Goal: Task Accomplishment & Management: Use online tool/utility

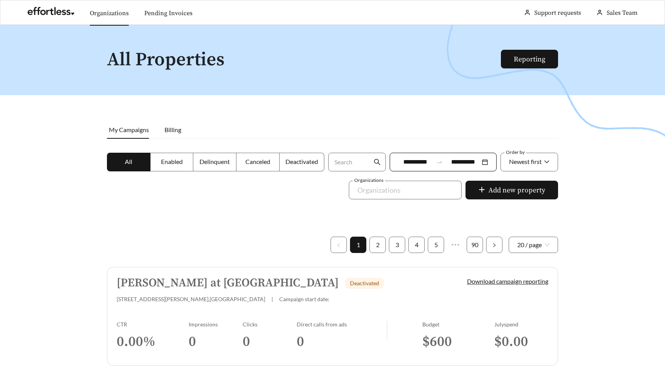
click at [104, 12] on link "Organizations" at bounding box center [109, 13] width 39 height 8
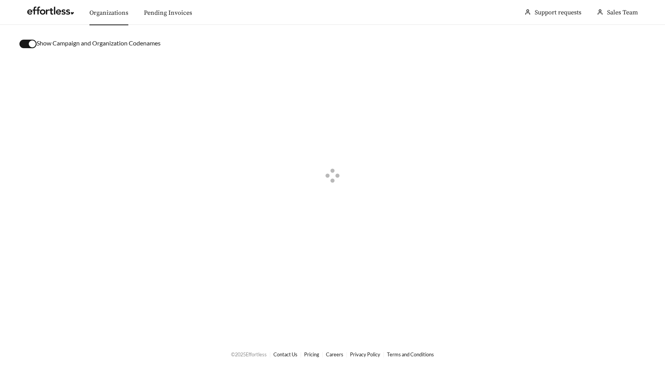
click at [32, 46] on div "button" at bounding box center [32, 43] width 7 height 7
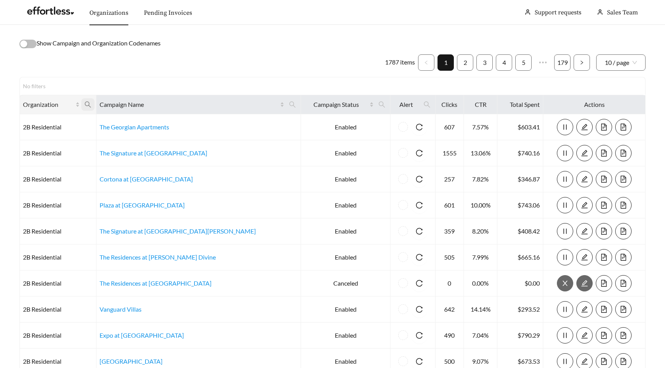
click at [91, 103] on icon "search" at bounding box center [87, 104] width 7 height 7
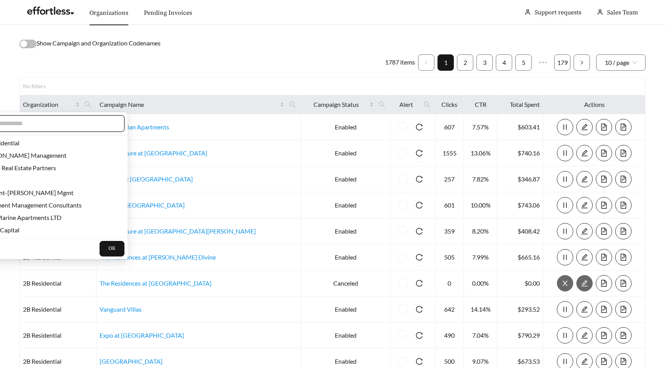
click at [80, 125] on input "text" at bounding box center [48, 123] width 133 height 9
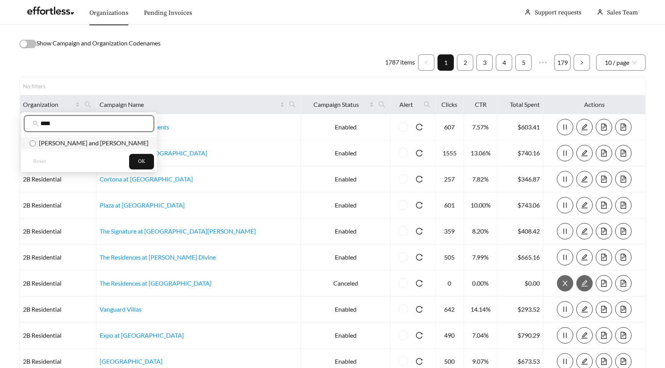
type input "****"
click at [89, 142] on span "Flaherty and Collins" at bounding box center [92, 142] width 113 height 7
click at [129, 164] on button "OK" at bounding box center [141, 162] width 25 height 16
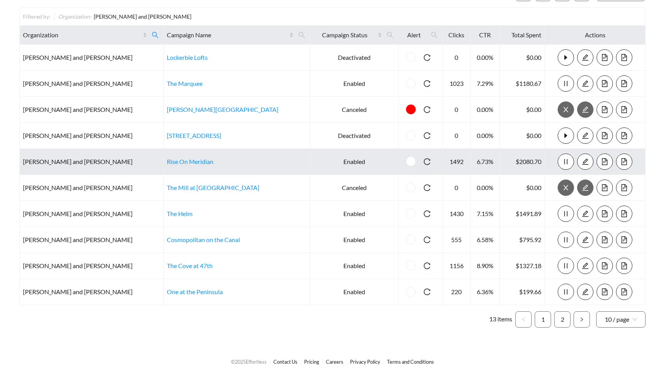
scroll to position [77, 0]
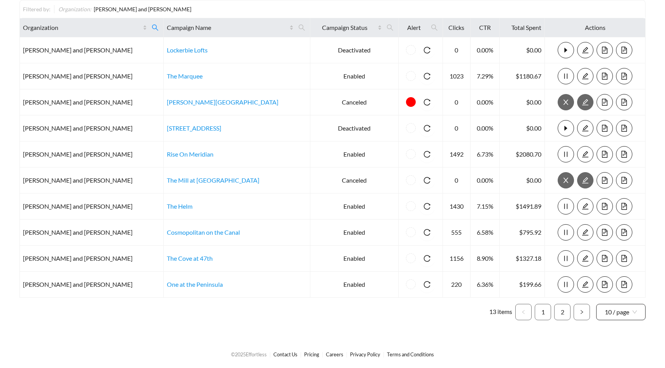
click at [626, 310] on span "10 / page" at bounding box center [621, 313] width 32 height 16
click at [625, 283] on div "50 / page" at bounding box center [621, 282] width 33 height 9
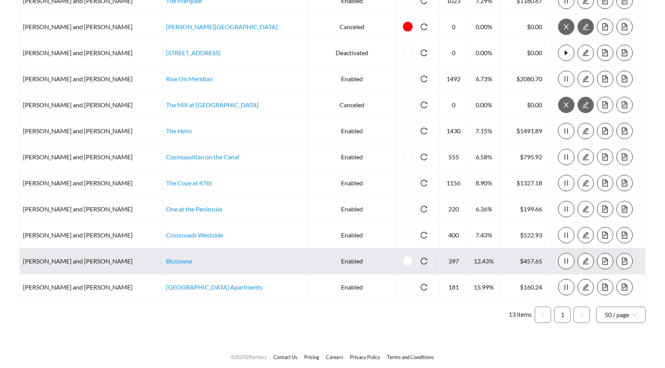
scroll to position [155, 0]
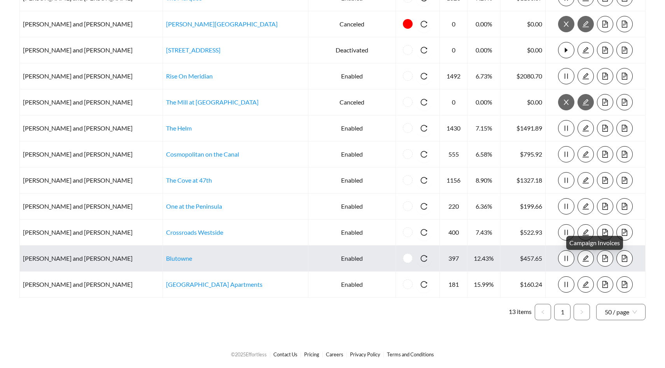
click at [602, 257] on icon "file-text" at bounding box center [605, 258] width 7 height 7
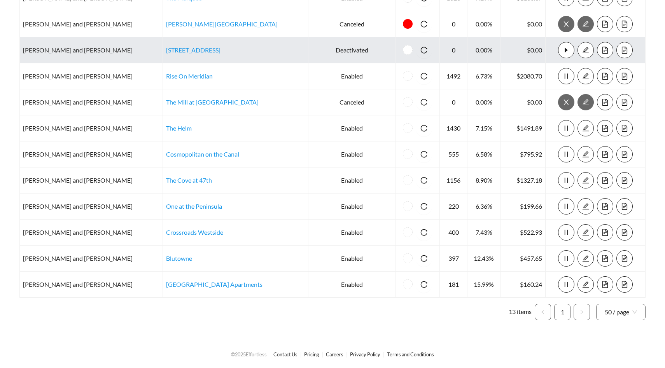
scroll to position [0, 0]
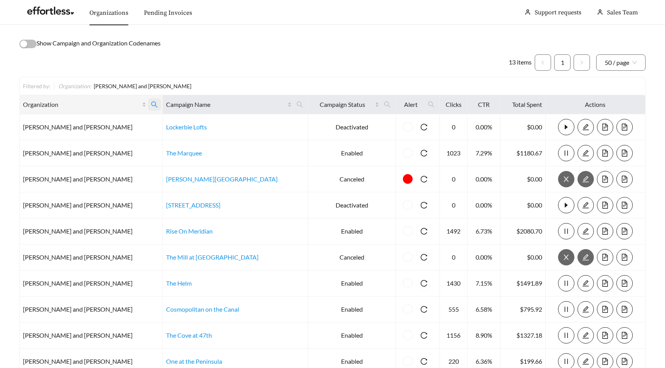
click at [151, 107] on icon "search" at bounding box center [154, 104] width 7 height 7
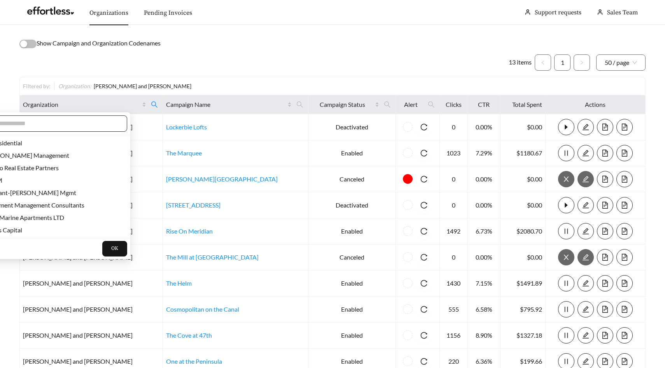
click at [60, 124] on input "text" at bounding box center [51, 123] width 133 height 9
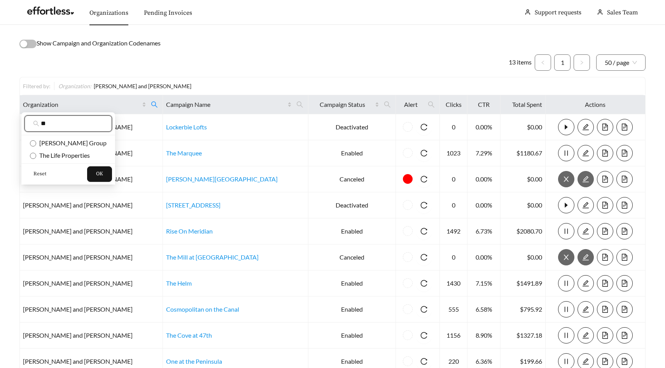
type input "**"
click at [40, 172] on span "Reset" at bounding box center [39, 174] width 13 height 8
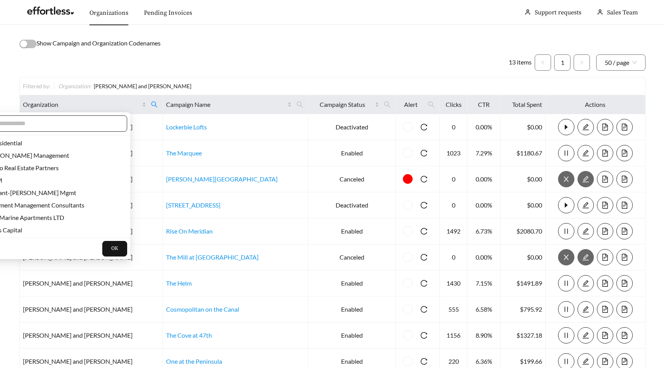
click at [74, 129] on span at bounding box center [48, 124] width 158 height 16
click at [77, 125] on input "text" at bounding box center [51, 123] width 133 height 9
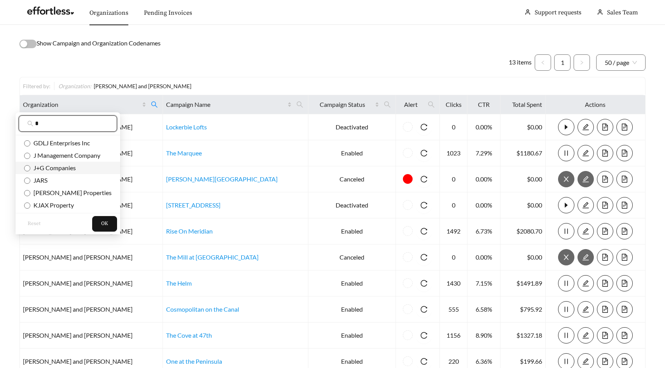
type input "*"
click at [48, 171] on span "J+G Companies" at bounding box center [53, 167] width 46 height 7
click at [98, 227] on button "OK" at bounding box center [104, 224] width 25 height 16
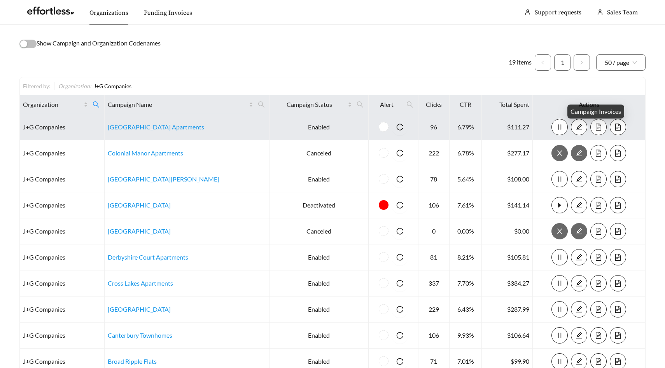
click at [597, 123] on button "button" at bounding box center [599, 127] width 16 height 16
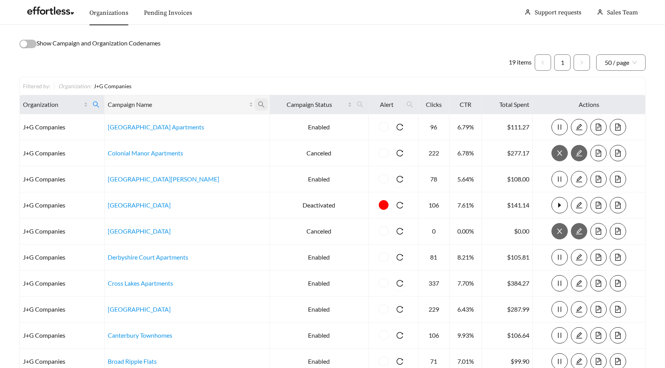
click at [258, 103] on icon "search" at bounding box center [261, 104] width 7 height 7
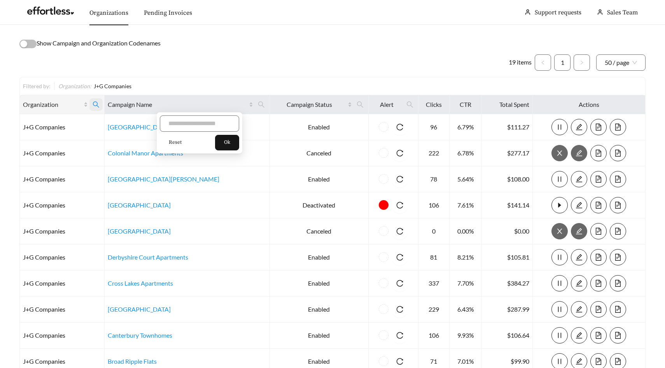
click at [103, 104] on span at bounding box center [95, 104] width 13 height 12
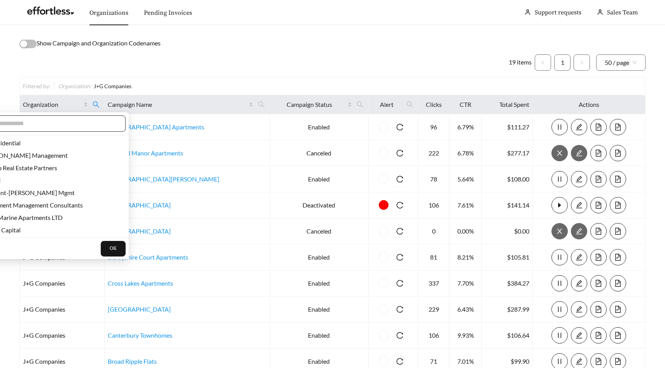
click at [64, 125] on input "text" at bounding box center [50, 123] width 133 height 9
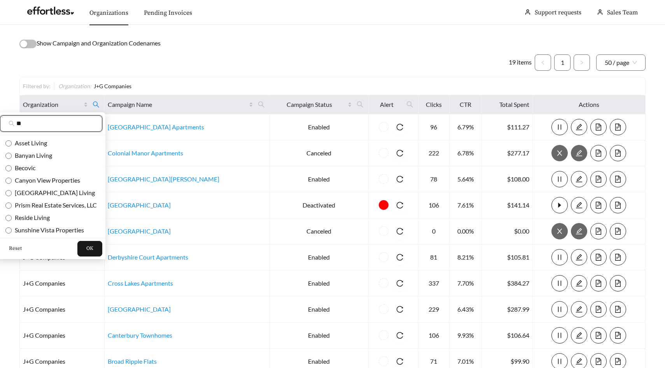
type input "**"
click at [14, 249] on span "Reset" at bounding box center [15, 249] width 13 height 8
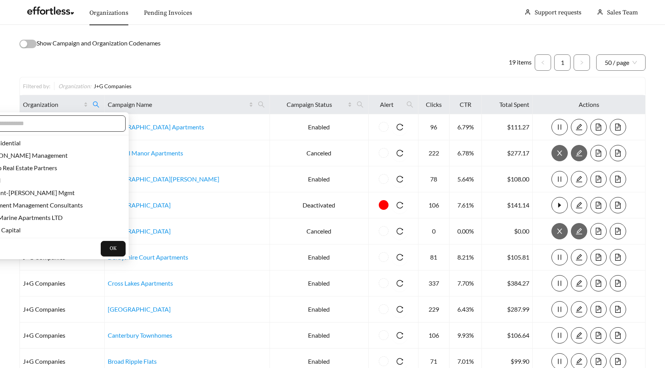
click at [60, 128] on input "text" at bounding box center [50, 123] width 133 height 9
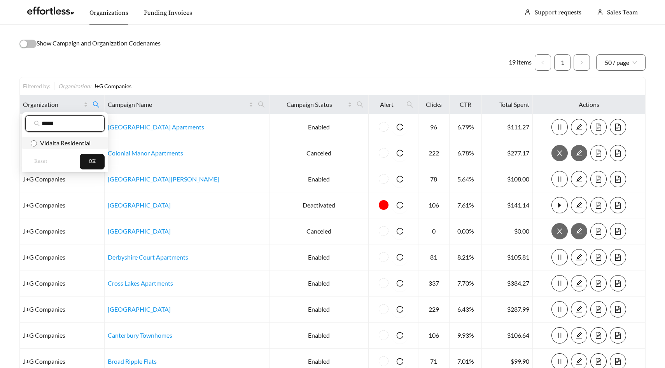
type input "*****"
click at [58, 142] on span "Vidalta Residential" at bounding box center [64, 142] width 54 height 7
click at [103, 165] on button "OK" at bounding box center [92, 162] width 25 height 16
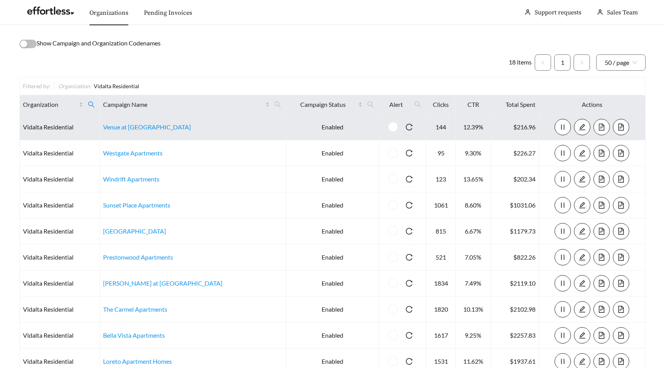
click at [598, 126] on icon "file-text" at bounding box center [601, 127] width 7 height 7
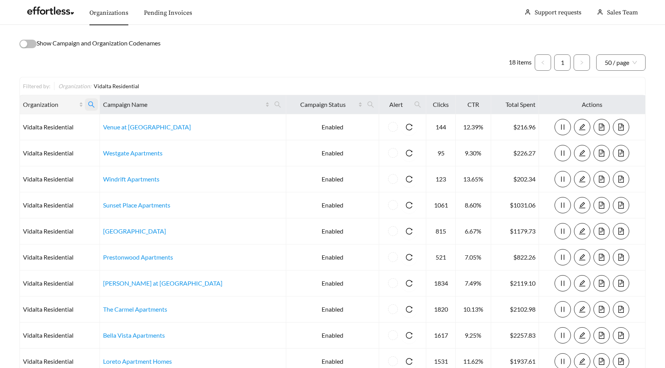
click at [95, 103] on icon "search" at bounding box center [91, 105] width 6 height 6
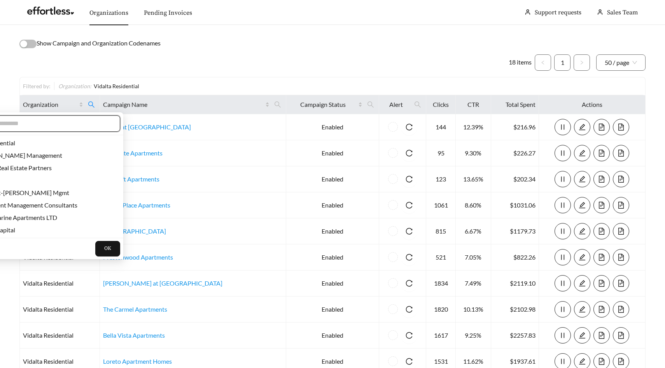
click at [65, 119] on input "text" at bounding box center [44, 123] width 133 height 9
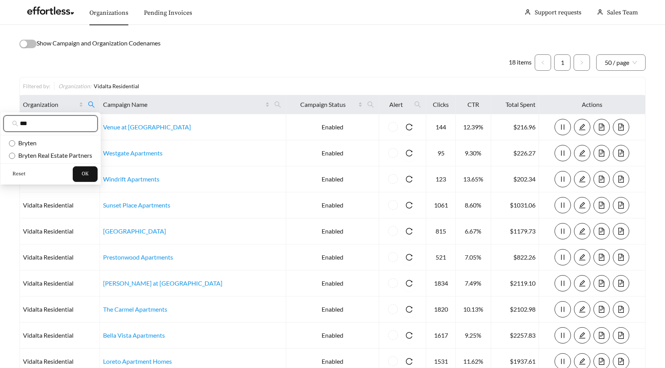
type input "***"
click at [18, 172] on span "Reset" at bounding box center [18, 174] width 13 height 8
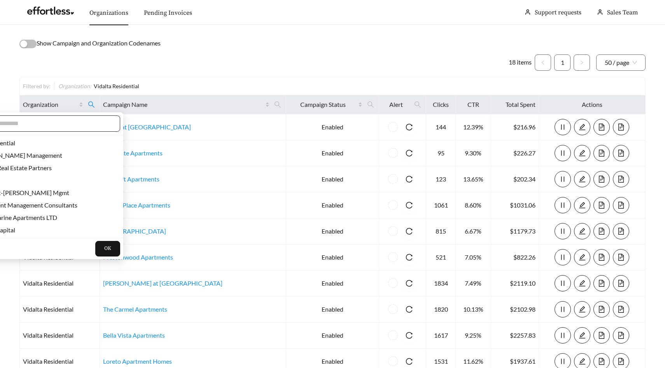
click at [53, 123] on input "text" at bounding box center [44, 123] width 133 height 9
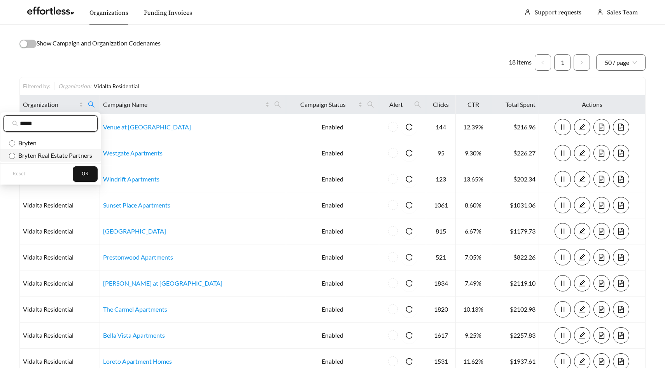
type input "*****"
click at [58, 150] on li "Bryten Real Estate Partners" at bounding box center [50, 155] width 100 height 12
click at [92, 175] on button "OK" at bounding box center [85, 174] width 25 height 16
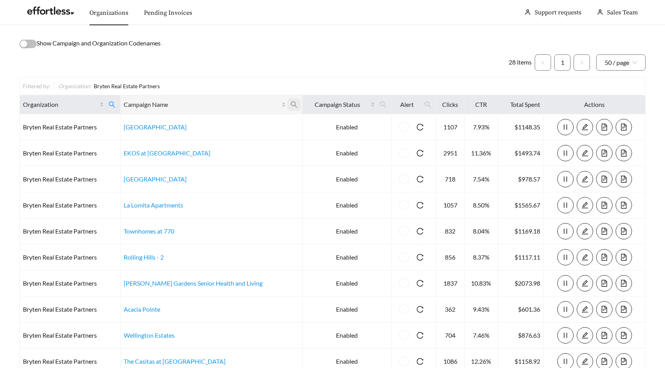
click at [291, 105] on icon "search" at bounding box center [294, 105] width 6 height 6
click at [276, 47] on div "Show Campaign and Organization Codenames" at bounding box center [332, 44] width 626 height 10
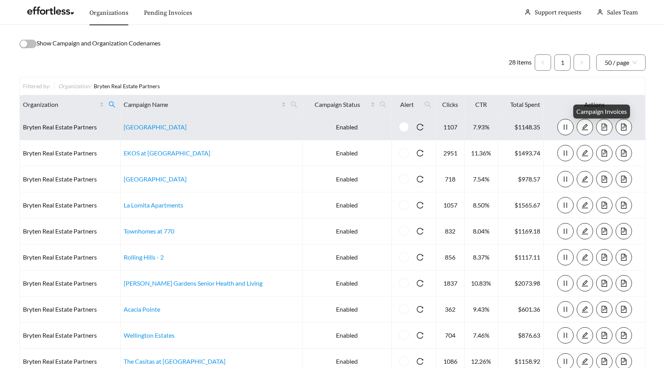
click at [598, 126] on span "file-text" at bounding box center [605, 127] width 16 height 7
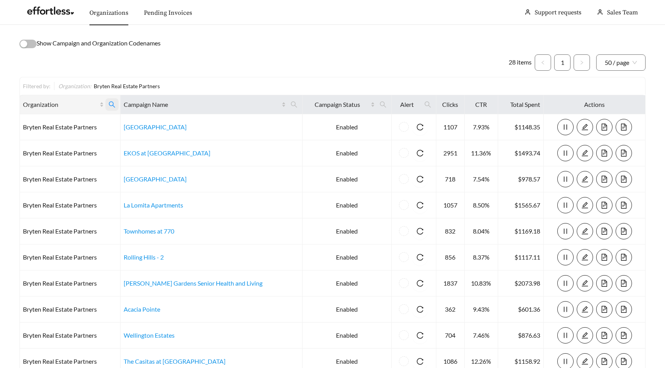
click at [116, 102] on icon "search" at bounding box center [112, 104] width 7 height 7
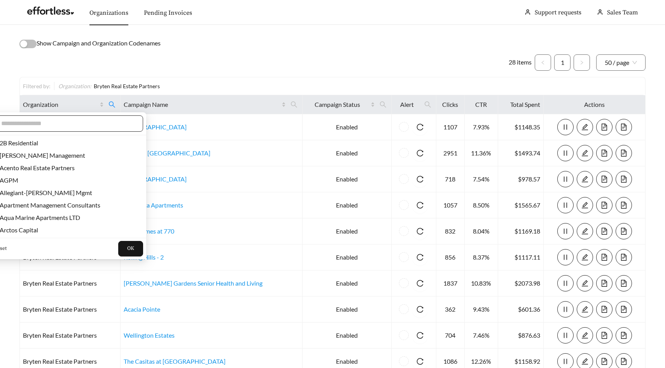
click at [93, 122] on input "text" at bounding box center [67, 123] width 133 height 9
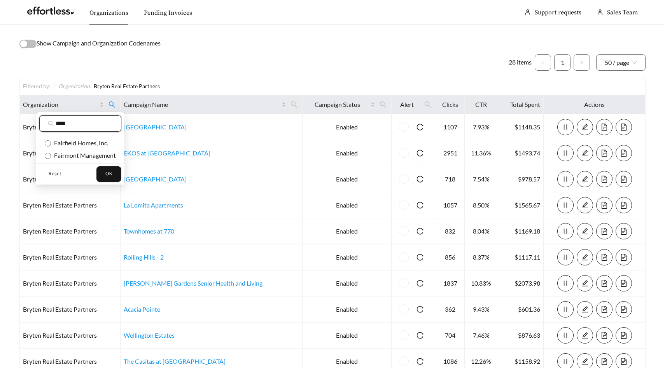
type input "****"
click at [55, 173] on span "Reset" at bounding box center [54, 174] width 13 height 8
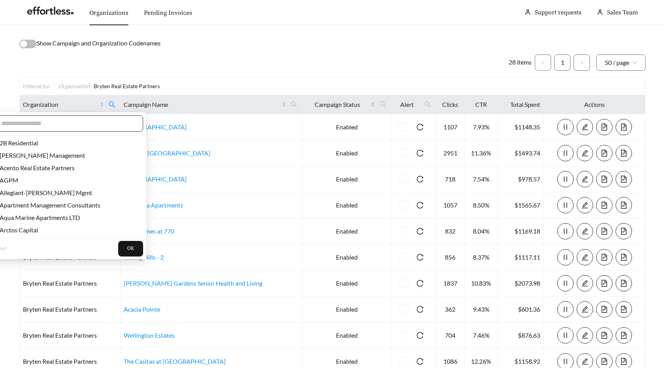
click at [79, 118] on span at bounding box center [64, 124] width 158 height 16
click at [75, 128] on input "text" at bounding box center [67, 123] width 133 height 9
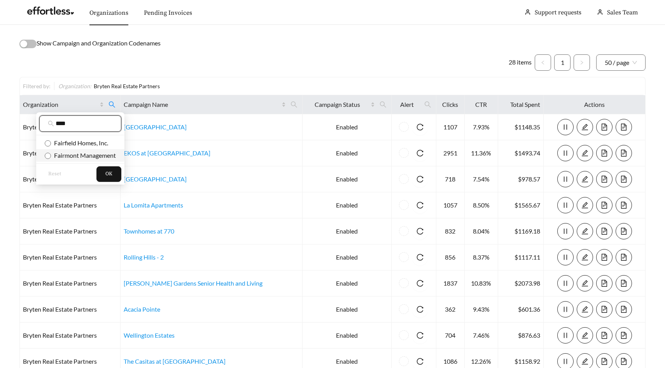
type input "****"
click at [78, 154] on span "Fairmont Management" at bounding box center [83, 155] width 65 height 7
click at [114, 178] on button "OK" at bounding box center [108, 174] width 25 height 16
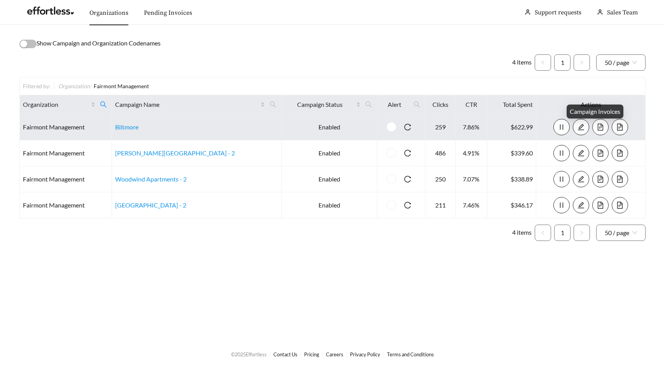
click at [595, 123] on button "button" at bounding box center [600, 127] width 16 height 16
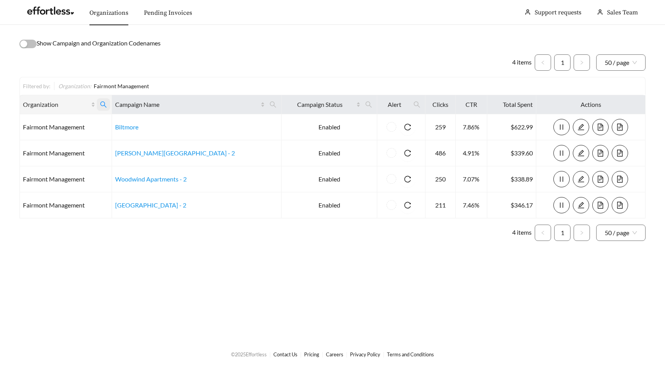
click at [107, 105] on icon "search" at bounding box center [103, 104] width 7 height 7
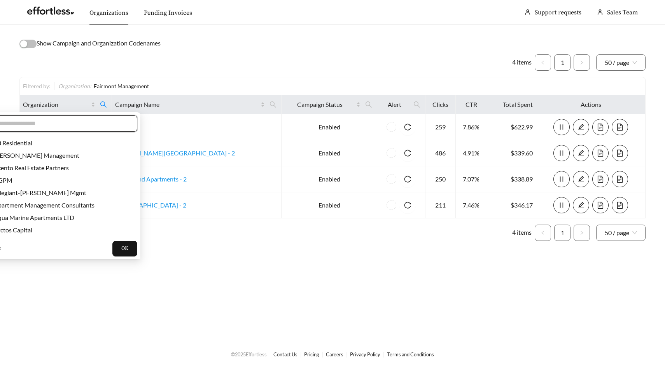
click at [62, 124] on input "text" at bounding box center [61, 123] width 133 height 9
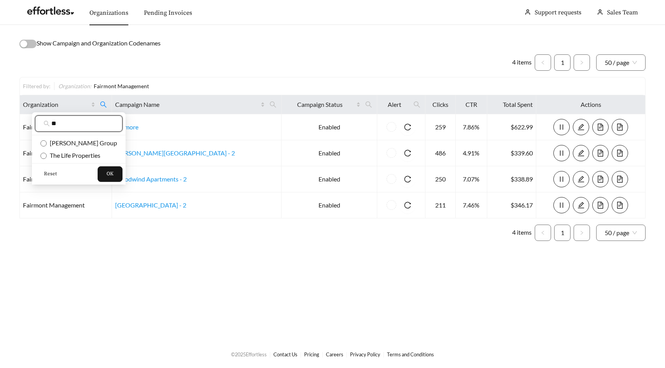
type input "**"
click at [52, 172] on span "Reset" at bounding box center [50, 174] width 13 height 8
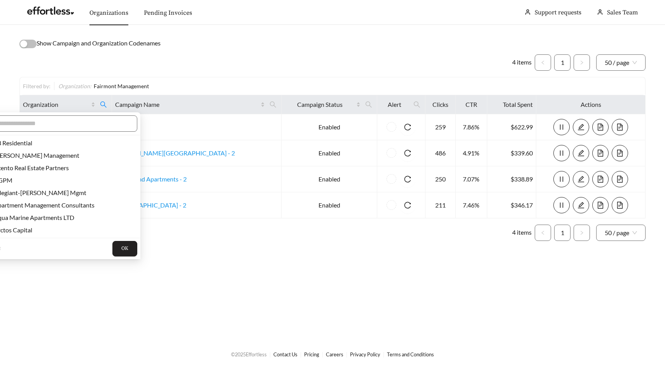
click at [121, 249] on span "OK" at bounding box center [124, 249] width 7 height 8
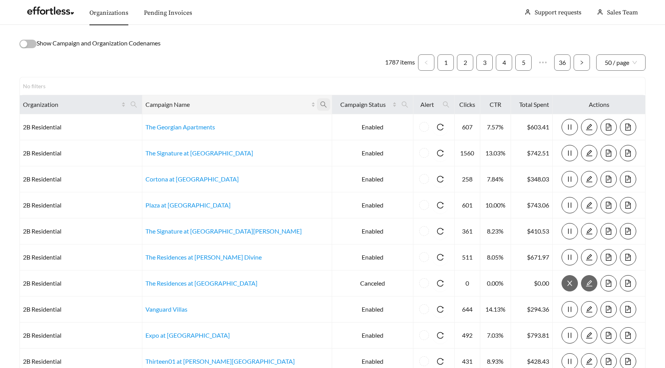
click at [320, 104] on icon "search" at bounding box center [323, 104] width 7 height 7
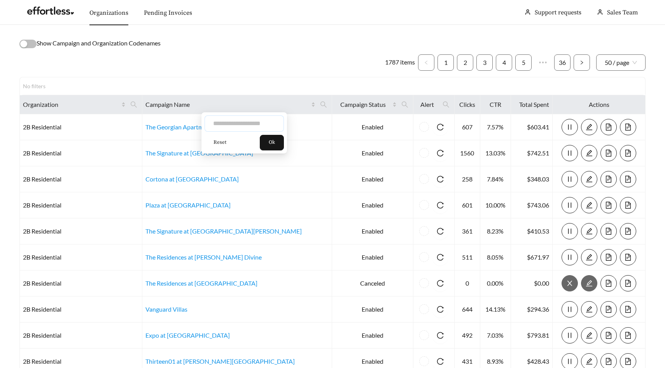
click at [261, 121] on input "text" at bounding box center [244, 124] width 79 height 16
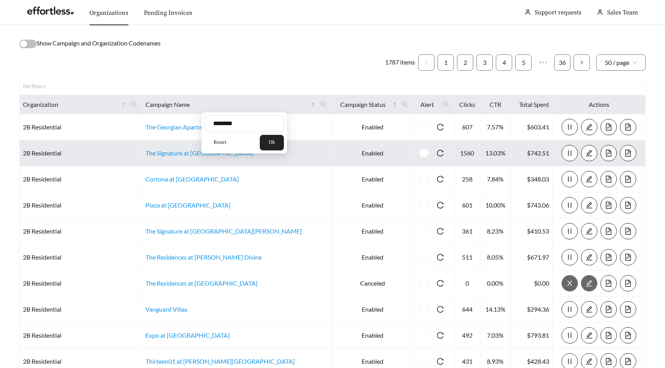
type input "********"
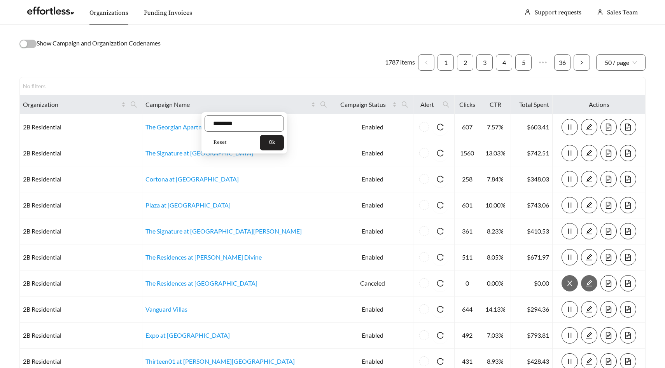
click at [273, 145] on span "Ok" at bounding box center [272, 143] width 6 height 8
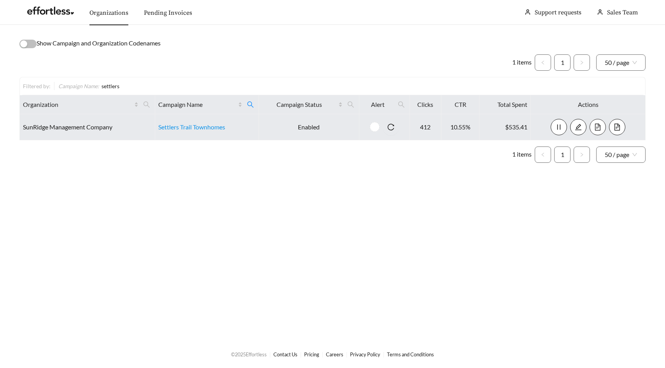
click at [596, 125] on icon "file-text" at bounding box center [597, 127] width 7 height 7
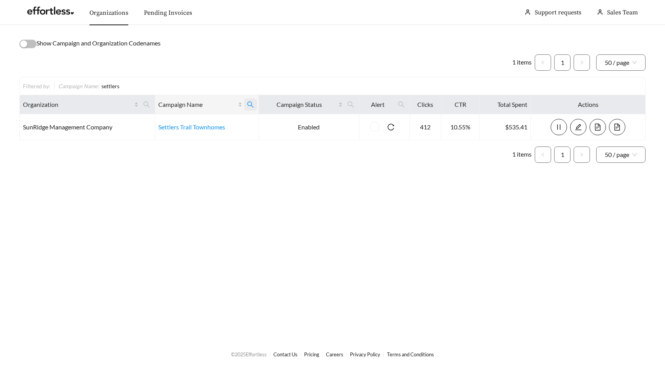
click at [254, 105] on icon "search" at bounding box center [250, 104] width 7 height 7
click at [229, 119] on input "********" at bounding box center [211, 124] width 79 height 16
type input "*******"
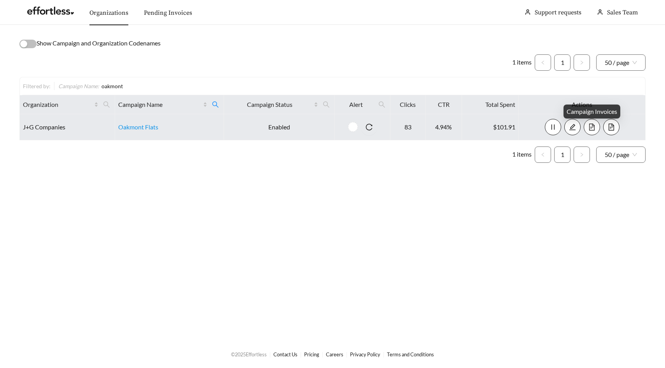
click at [591, 128] on icon "file-text" at bounding box center [592, 127] width 7 height 7
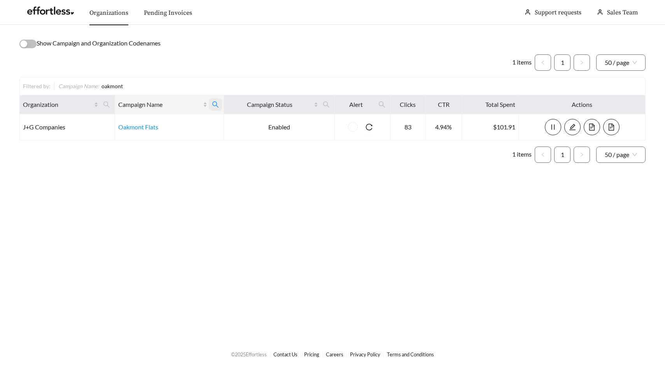
click at [217, 102] on icon "search" at bounding box center [215, 104] width 7 height 7
click at [185, 128] on input "*******" at bounding box center [175, 124] width 79 height 16
type input "******"
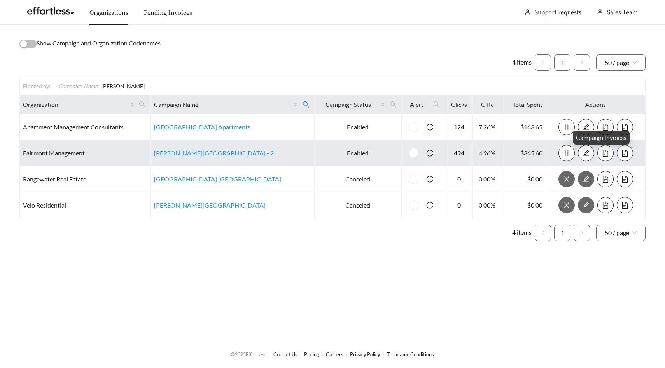
click at [603, 150] on icon "file-text" at bounding box center [605, 153] width 5 height 7
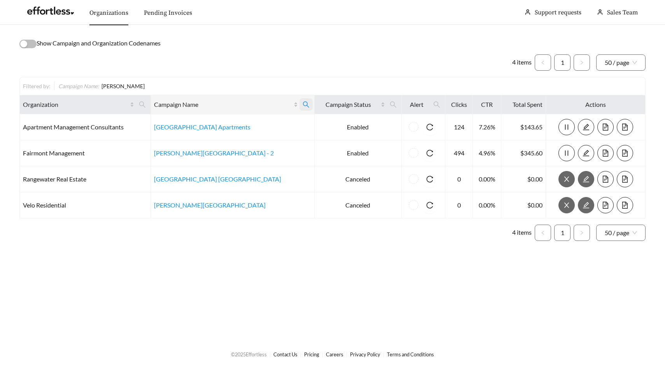
click at [303, 104] on icon "search" at bounding box center [306, 104] width 7 height 7
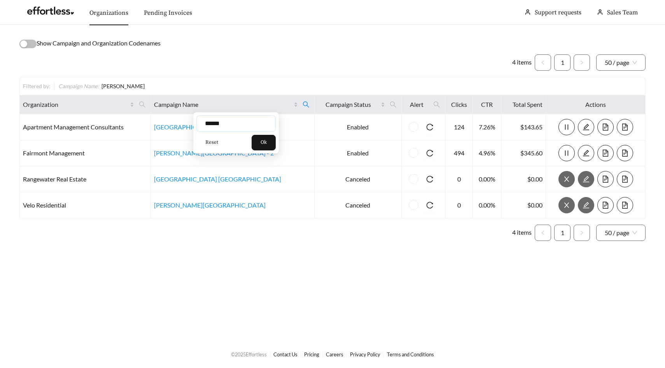
click at [228, 130] on input "******" at bounding box center [235, 124] width 79 height 16
type input "**********"
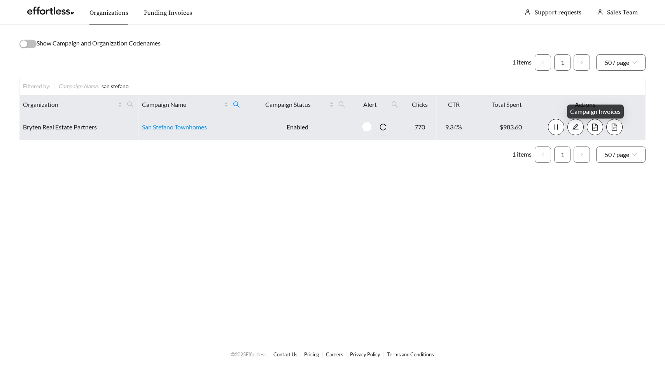
click at [592, 125] on icon "file-text" at bounding box center [595, 127] width 7 height 7
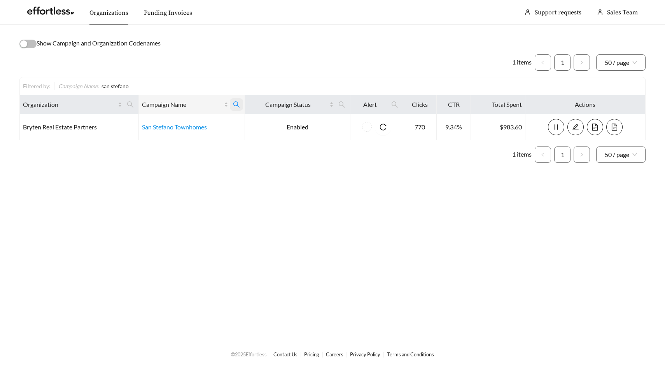
click at [237, 106] on icon "search" at bounding box center [236, 104] width 7 height 7
click at [209, 120] on input "**********" at bounding box center [197, 124] width 79 height 16
type input "**********"
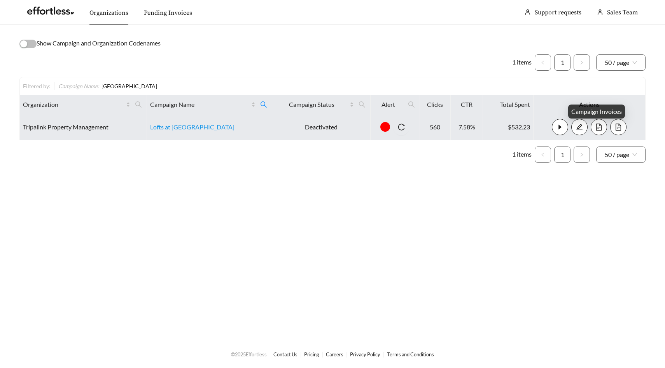
click at [597, 128] on icon "file-text" at bounding box center [599, 127] width 7 height 7
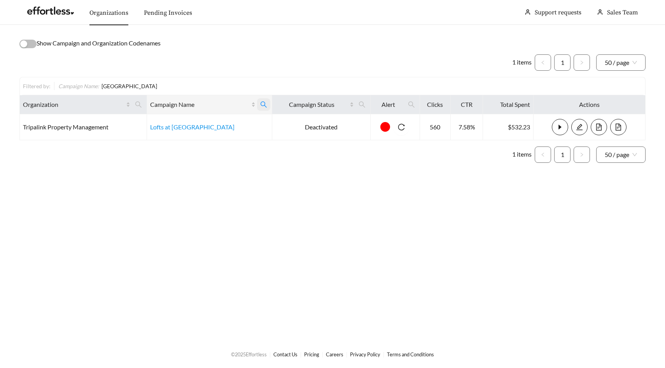
click at [260, 102] on icon "search" at bounding box center [263, 104] width 7 height 7
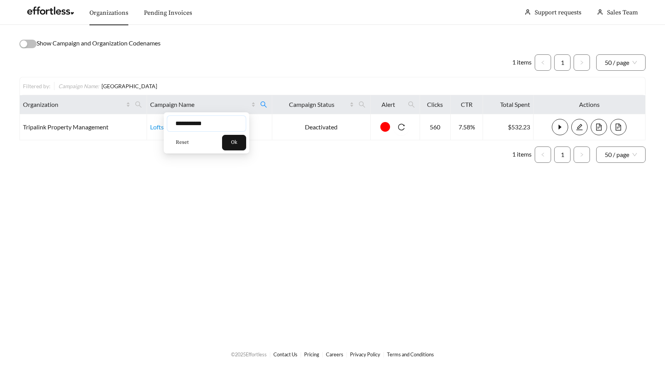
click at [225, 124] on input "**********" at bounding box center [206, 124] width 79 height 16
type input "**********"
click at [240, 138] on button "Ok" at bounding box center [234, 143] width 24 height 16
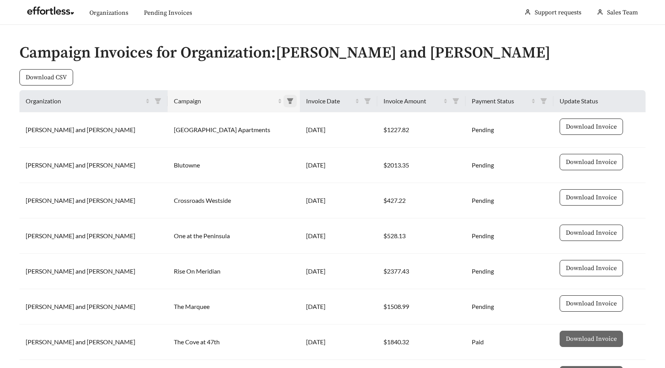
click at [284, 103] on span at bounding box center [290, 101] width 13 height 12
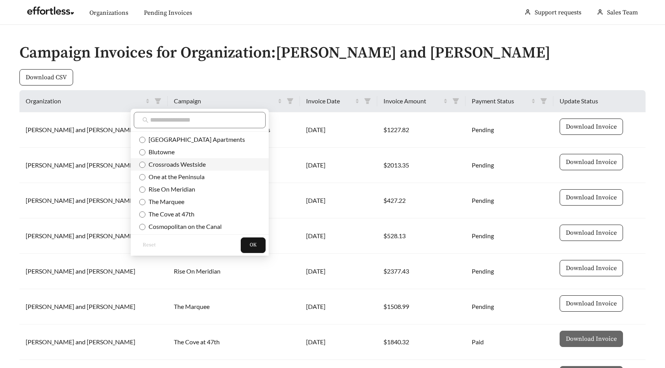
click at [191, 158] on li "Crossroads Westside" at bounding box center [200, 164] width 138 height 12
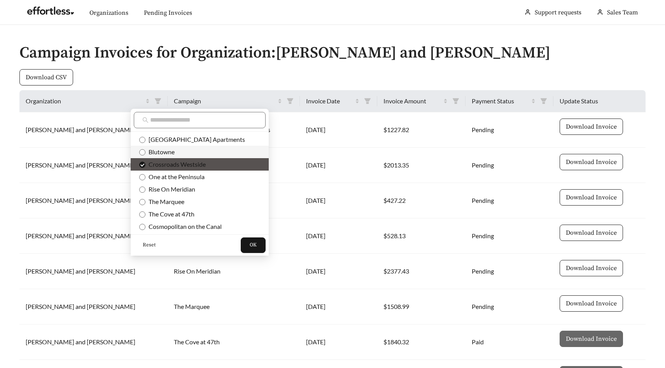
click at [191, 154] on span "Blutowne" at bounding box center [199, 152] width 121 height 9
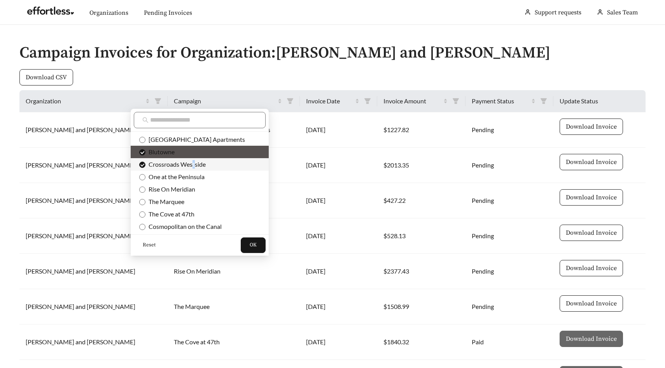
click at [194, 163] on span "Crossroads Westside" at bounding box center [175, 164] width 60 height 7
click at [241, 242] on button "OK" at bounding box center [253, 246] width 25 height 16
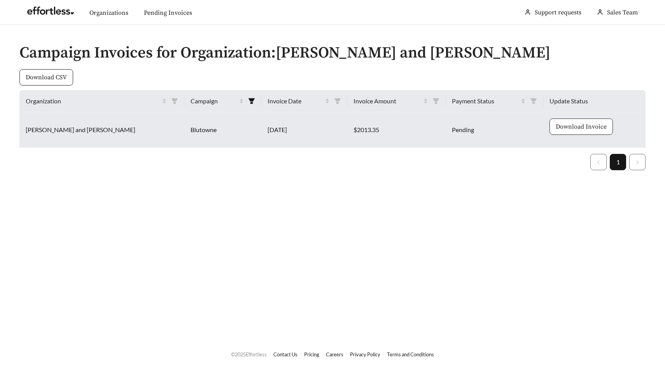
click at [569, 125] on span "Download Invoice" at bounding box center [581, 126] width 51 height 9
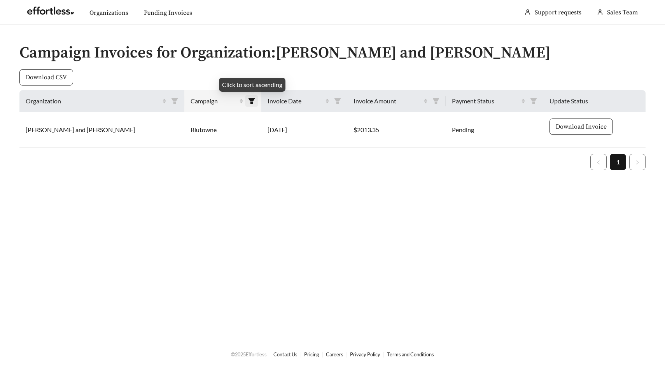
click at [249, 101] on icon "filter" at bounding box center [252, 100] width 6 height 5
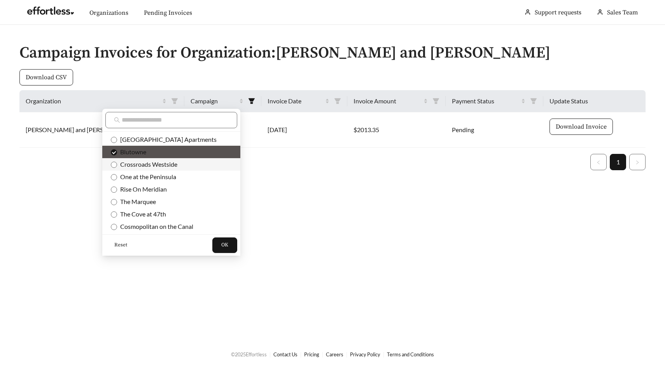
click at [161, 164] on span "Crossroads Westside" at bounding box center [147, 164] width 60 height 7
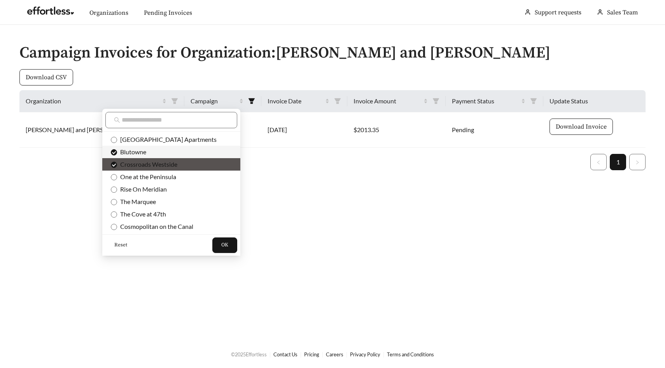
click at [158, 152] on span "Blutowne" at bounding box center [171, 152] width 121 height 9
click at [212, 245] on button "OK" at bounding box center [224, 246] width 25 height 16
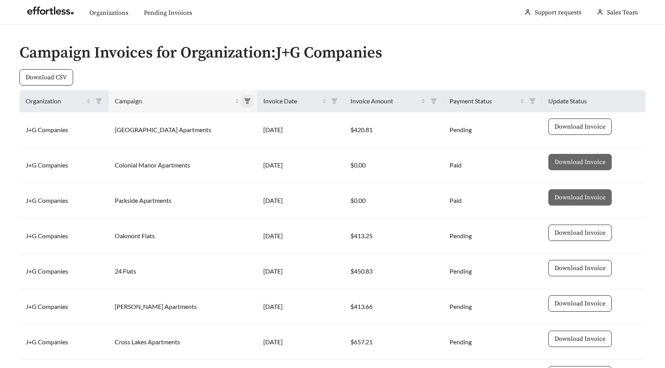
click at [242, 97] on span at bounding box center [247, 101] width 13 height 12
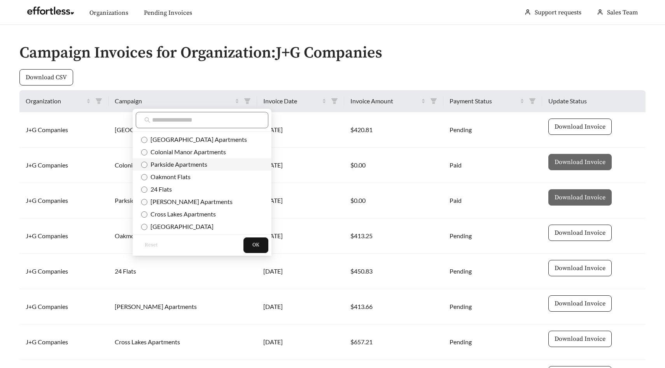
click at [191, 163] on span "Parkside Apartments" at bounding box center [177, 164] width 60 height 7
click at [244, 247] on button "OK" at bounding box center [256, 246] width 25 height 16
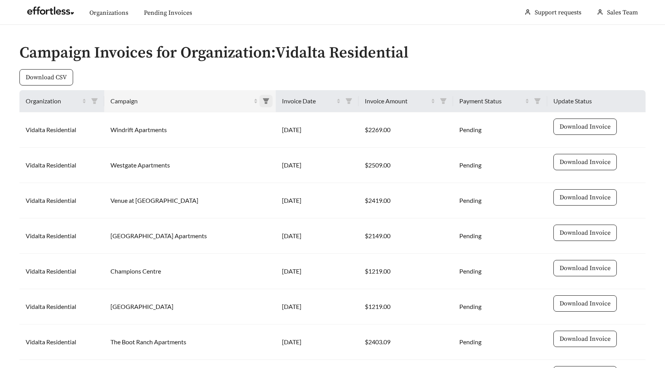
click at [259, 100] on span at bounding box center [265, 101] width 13 height 12
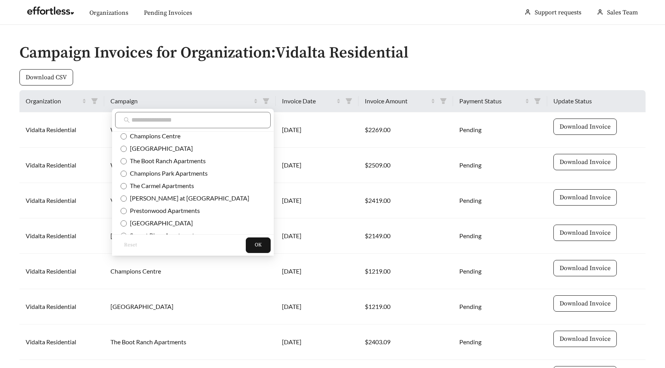
scroll to position [52, 0]
click at [168, 191] on li "The Carmel Apartments" at bounding box center [193, 187] width 162 height 12
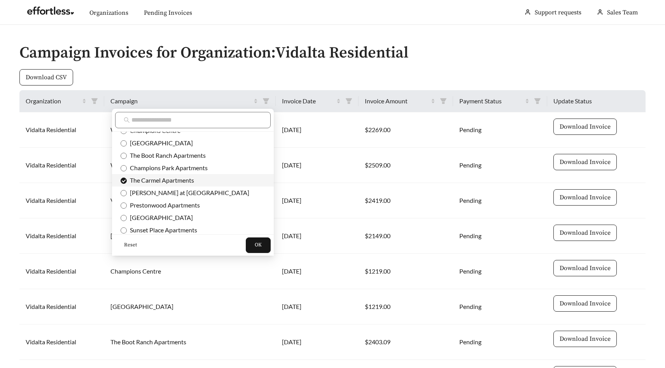
scroll to position [61, 0]
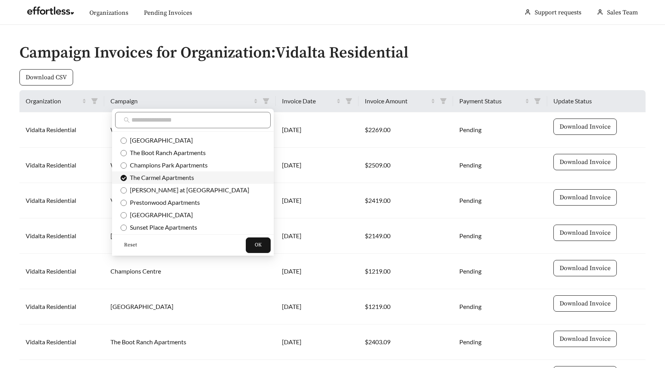
click at [168, 191] on span "[PERSON_NAME] at [GEOGRAPHIC_DATA]" at bounding box center [188, 189] width 123 height 7
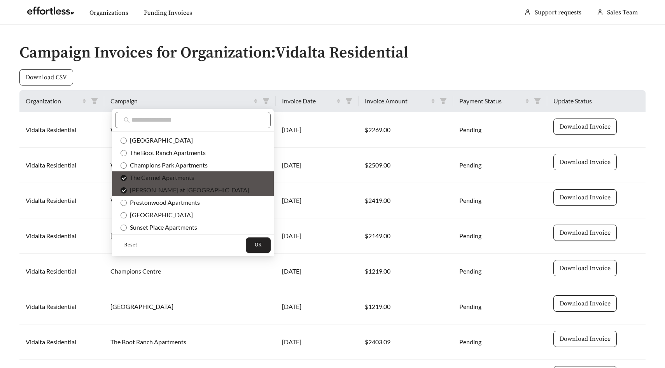
click at [246, 247] on button "OK" at bounding box center [258, 246] width 25 height 16
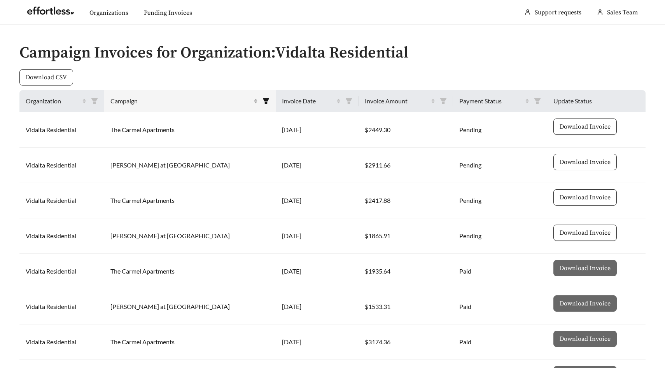
click at [162, 101] on span "Campaign" at bounding box center [181, 100] width 142 height 9
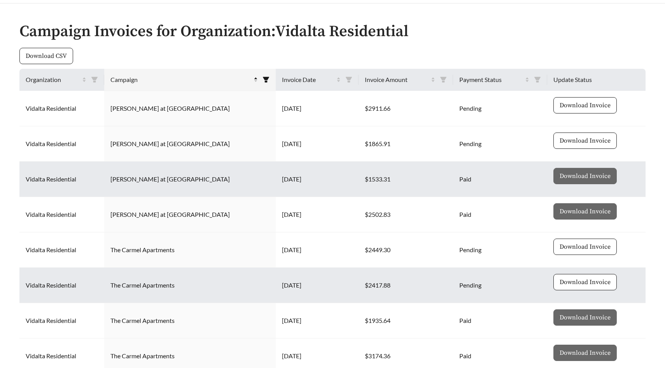
scroll to position [0, 0]
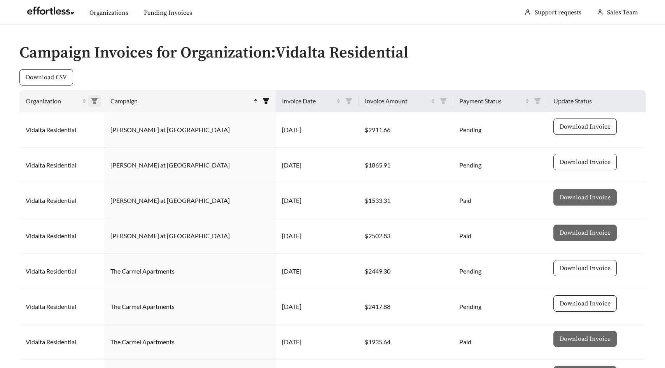
click at [98, 99] on icon "filter" at bounding box center [94, 100] width 6 height 5
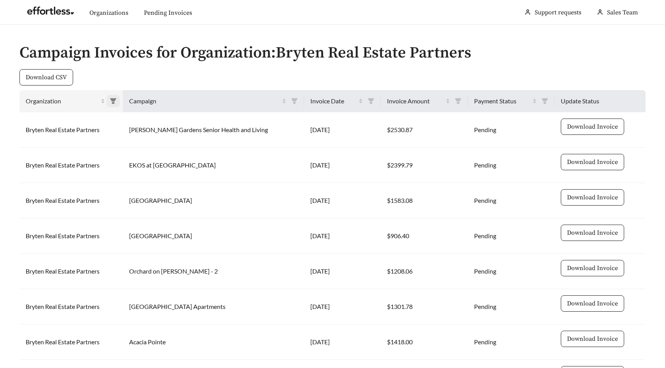
click at [120, 101] on span at bounding box center [113, 101] width 13 height 12
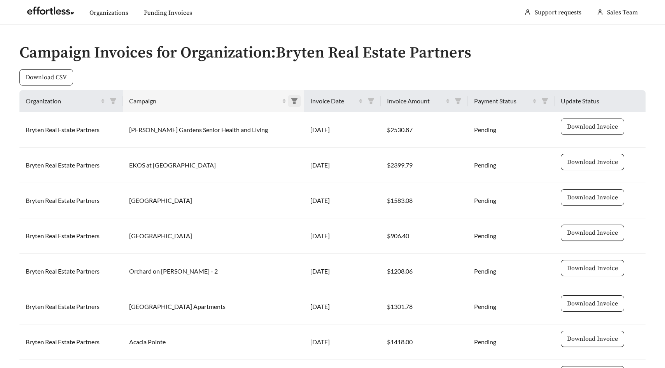
click at [291, 103] on icon "filter" at bounding box center [294, 101] width 7 height 7
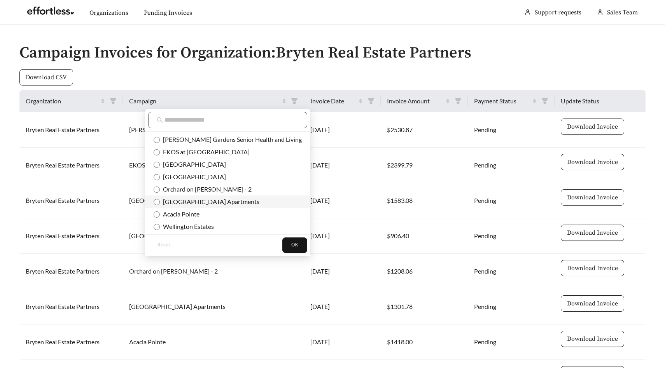
click at [203, 200] on span "SunVilla Resort Apartments" at bounding box center [210, 201] width 100 height 7
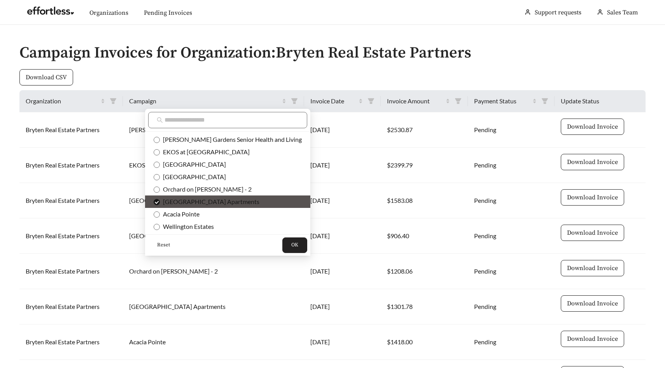
click at [291, 248] on span "OK" at bounding box center [294, 246] width 7 height 8
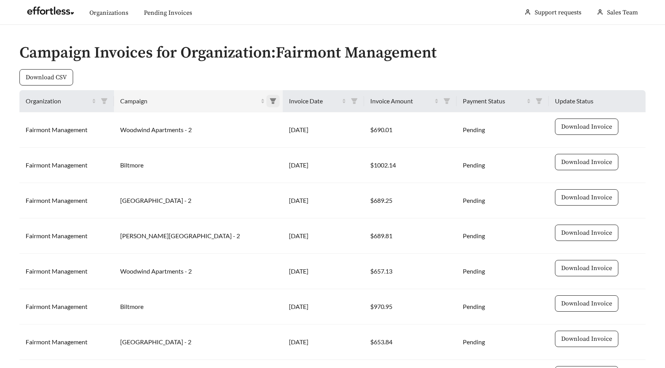
click at [270, 101] on icon "filter" at bounding box center [273, 101] width 7 height 7
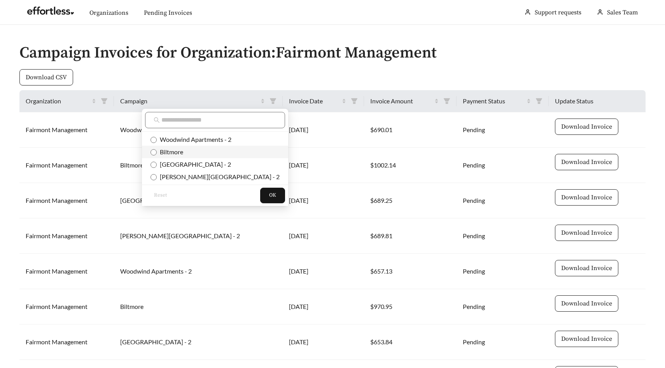
click at [186, 154] on span "Biltmore" at bounding box center [215, 152] width 129 height 9
click at [260, 197] on button "OK" at bounding box center [272, 196] width 25 height 16
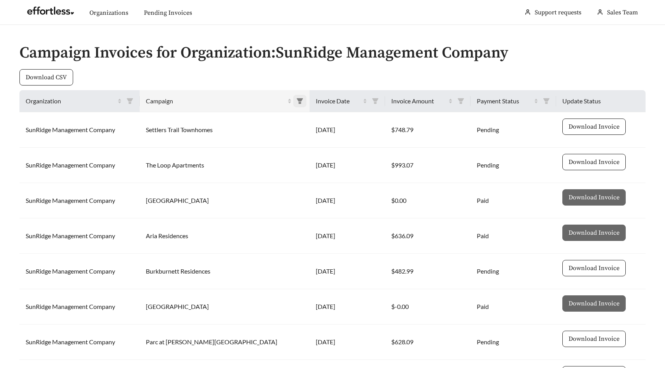
click at [296, 102] on icon "filter" at bounding box center [299, 101] width 7 height 7
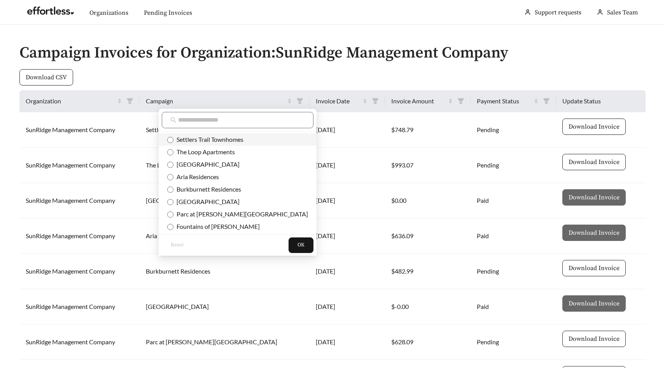
click at [229, 139] on span "Settlers Trail Townhomes" at bounding box center [208, 139] width 70 height 7
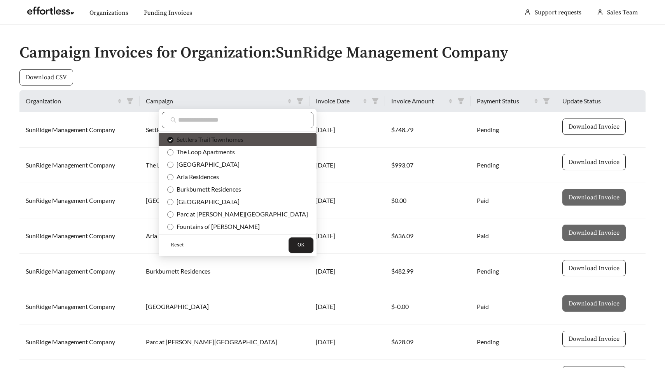
click at [289, 241] on button "OK" at bounding box center [301, 246] width 25 height 16
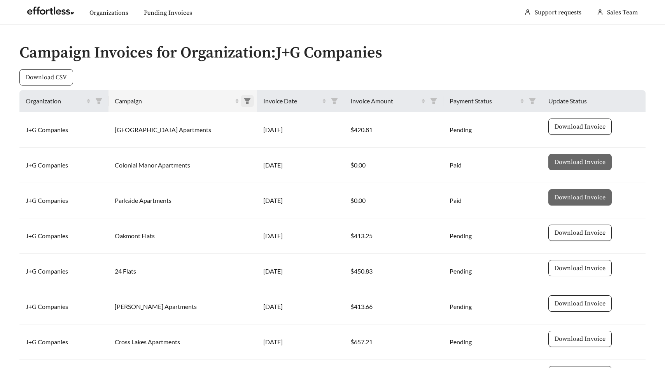
click at [244, 100] on icon "filter" at bounding box center [247, 100] width 6 height 5
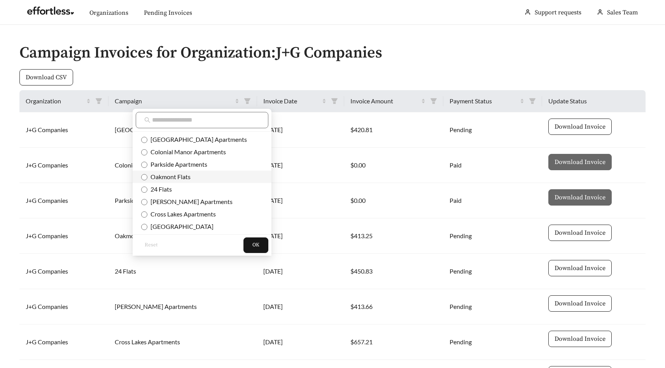
click at [189, 177] on span "Oakmont Flats" at bounding box center [168, 176] width 43 height 7
click at [252, 243] on span "OK" at bounding box center [255, 246] width 7 height 8
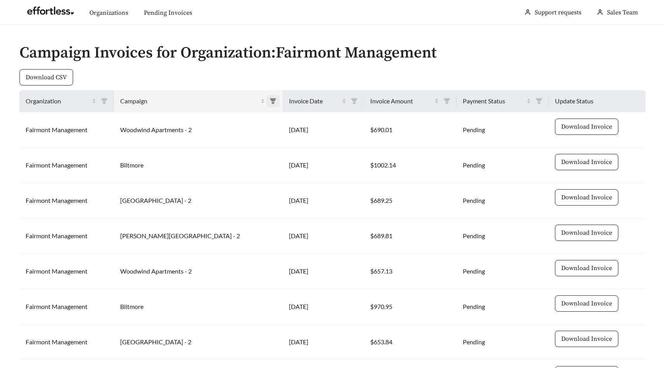
click at [270, 99] on icon "filter" at bounding box center [273, 101] width 7 height 7
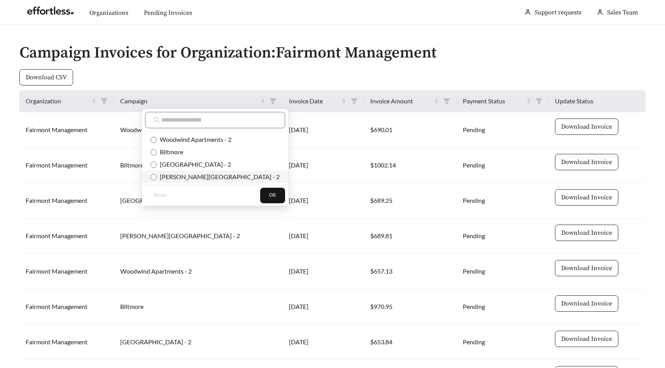
click at [206, 175] on span "Irving Oaks Apartments - 2" at bounding box center [218, 176] width 123 height 7
click at [260, 200] on button "OK" at bounding box center [272, 196] width 25 height 16
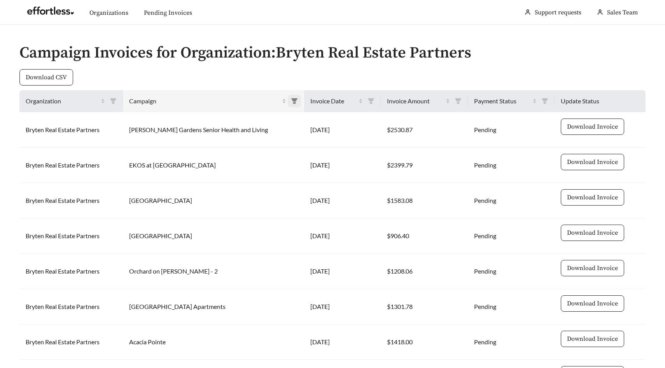
click at [291, 102] on icon "filter" at bounding box center [294, 101] width 7 height 7
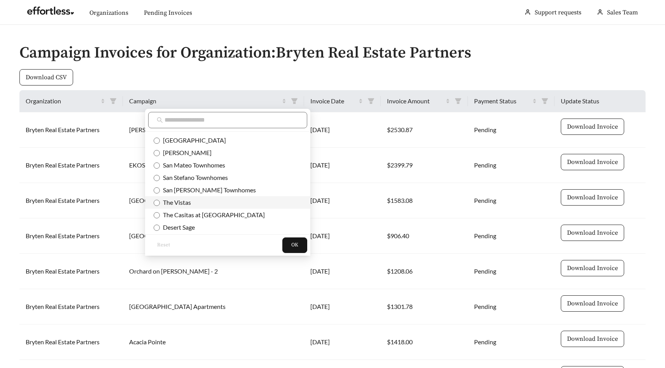
scroll to position [214, 0]
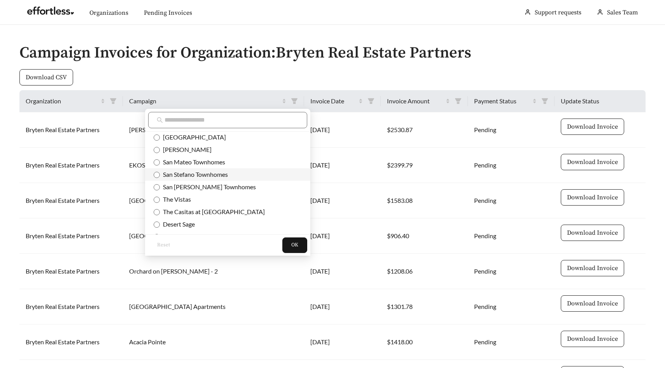
click at [216, 175] on span "San Stefano Townhomes" at bounding box center [194, 174] width 68 height 7
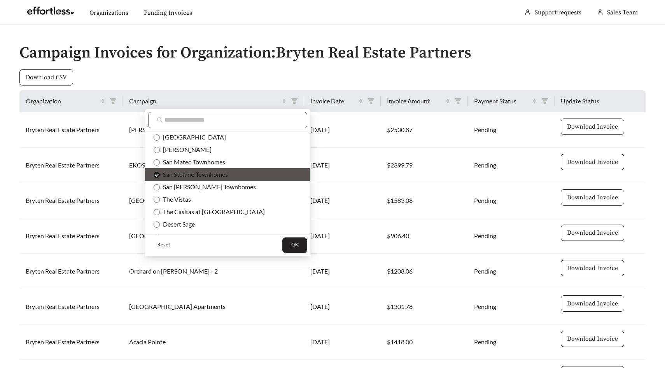
click at [291, 243] on span "OK" at bounding box center [294, 246] width 7 height 8
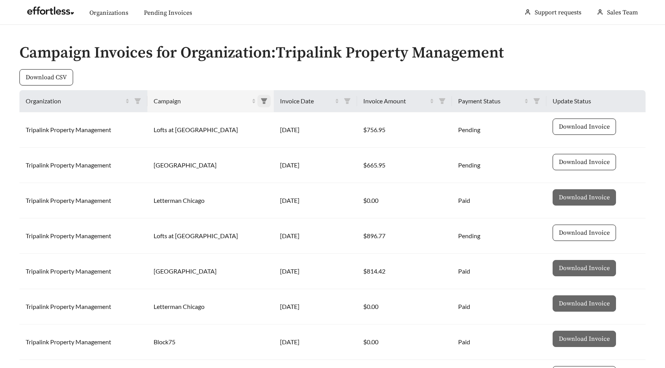
click at [261, 98] on icon "filter" at bounding box center [264, 101] width 7 height 7
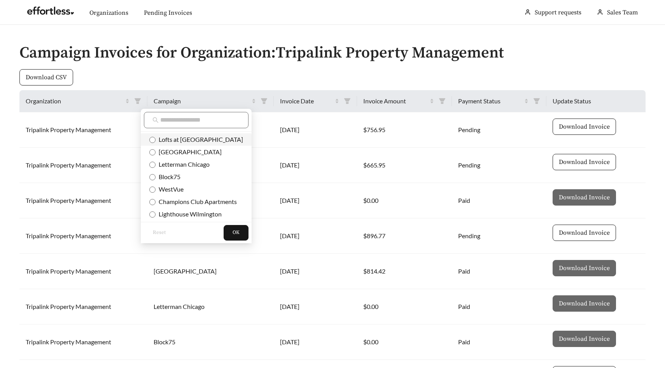
click at [211, 140] on span "Lofts at [GEOGRAPHIC_DATA]" at bounding box center [200, 139] width 88 height 7
click at [236, 229] on button "OK" at bounding box center [236, 233] width 25 height 16
